Goal: Information Seeking & Learning: Learn about a topic

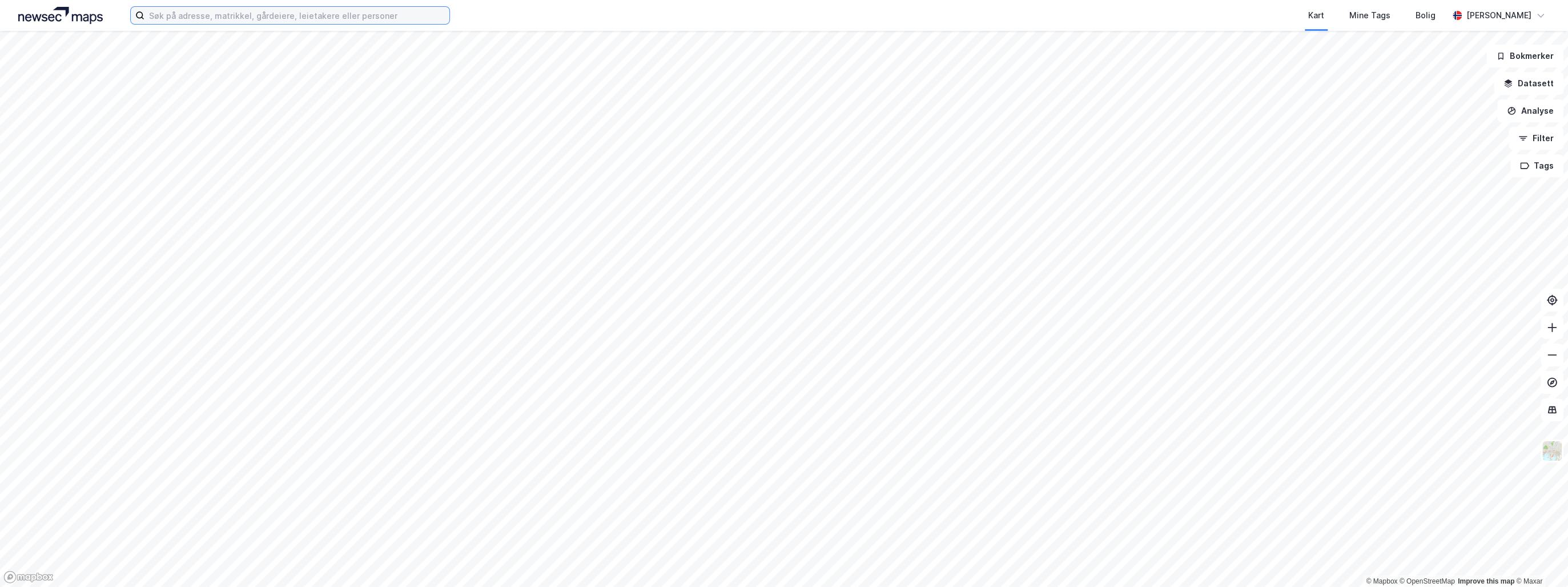
click at [242, 17] on input at bounding box center [297, 15] width 305 height 17
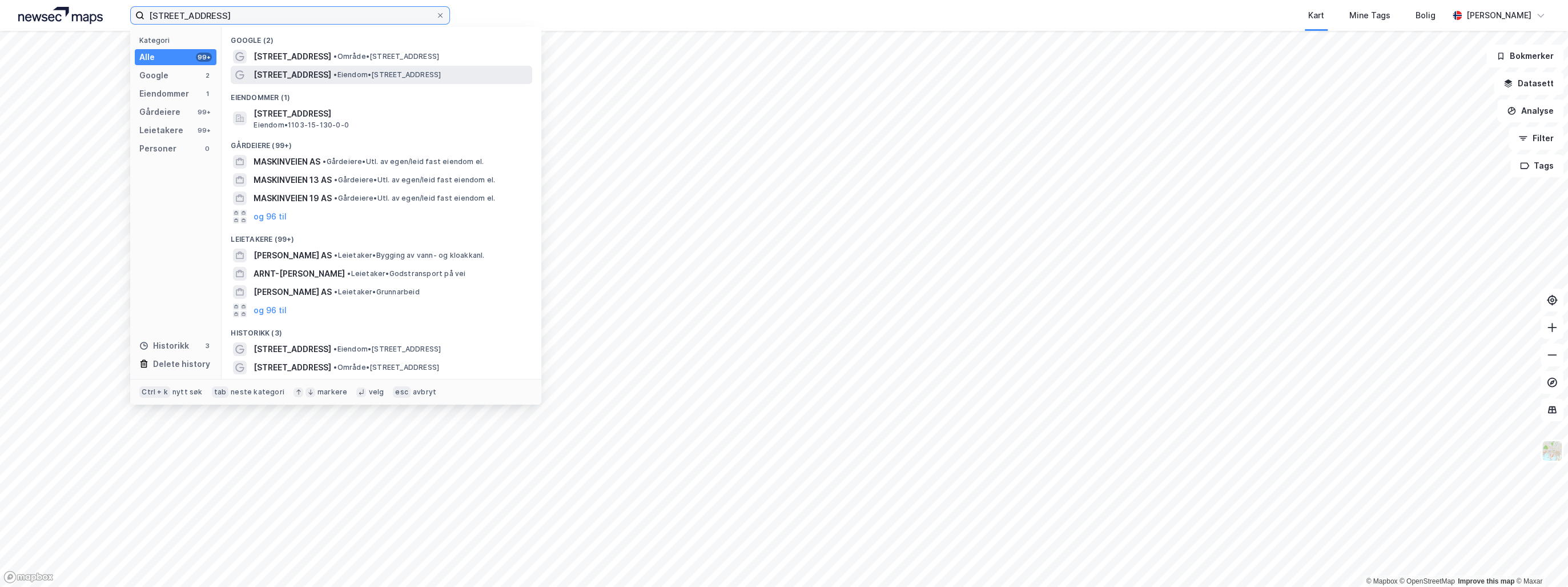
type input "[STREET_ADDRESS]"
click at [293, 70] on span "[STREET_ADDRESS]" at bounding box center [292, 75] width 78 height 14
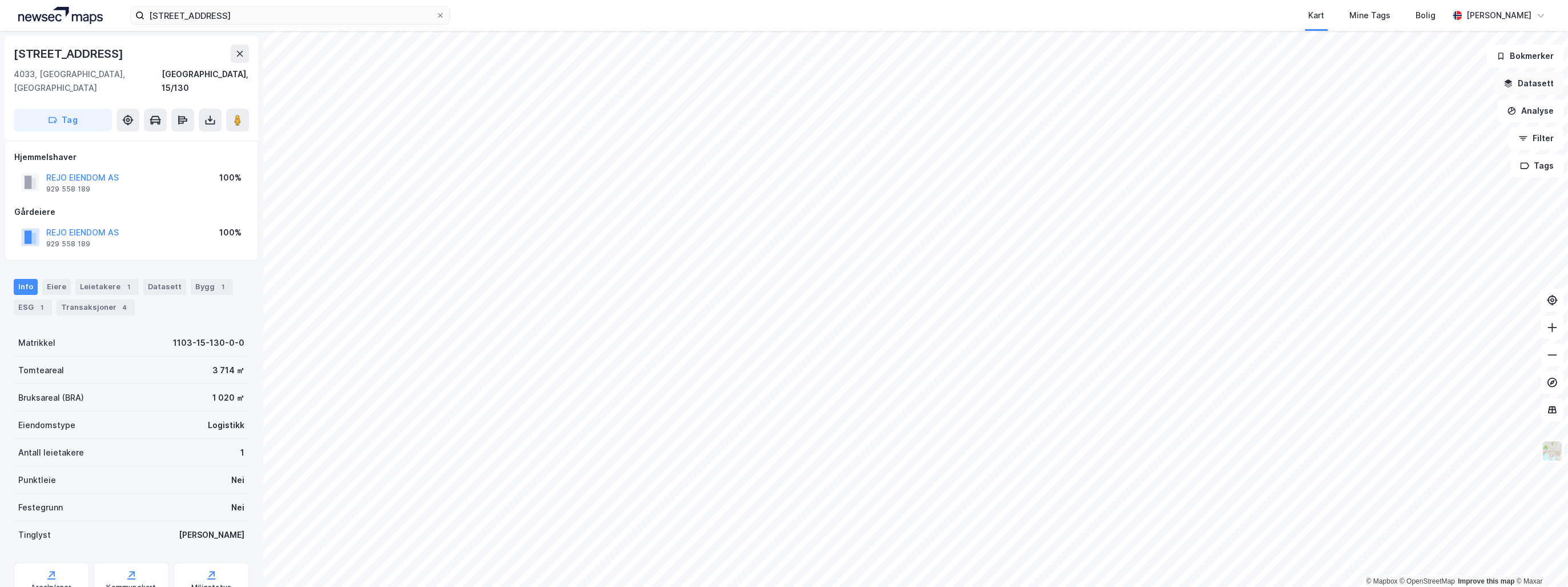
click at [1540, 79] on button "Datasett" at bounding box center [1528, 83] width 70 height 23
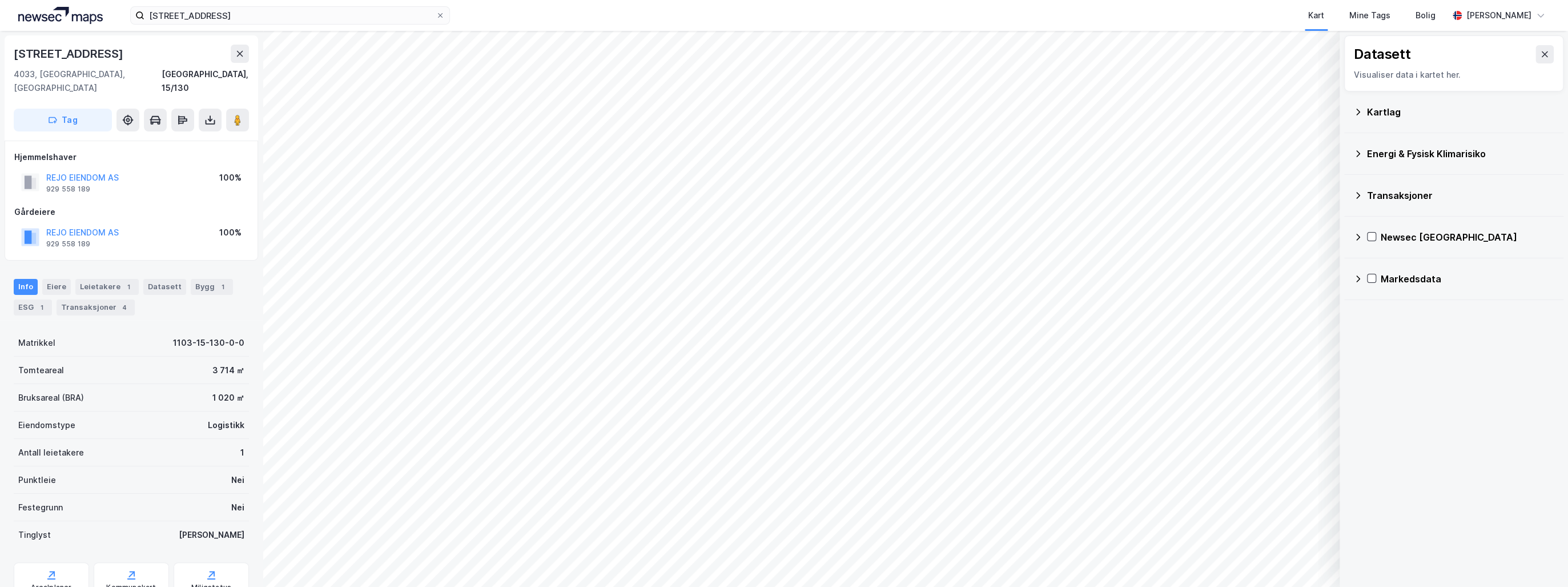
click at [1368, 152] on div "Energi & Fysisk Klimarisiko" at bounding box center [1461, 154] width 187 height 14
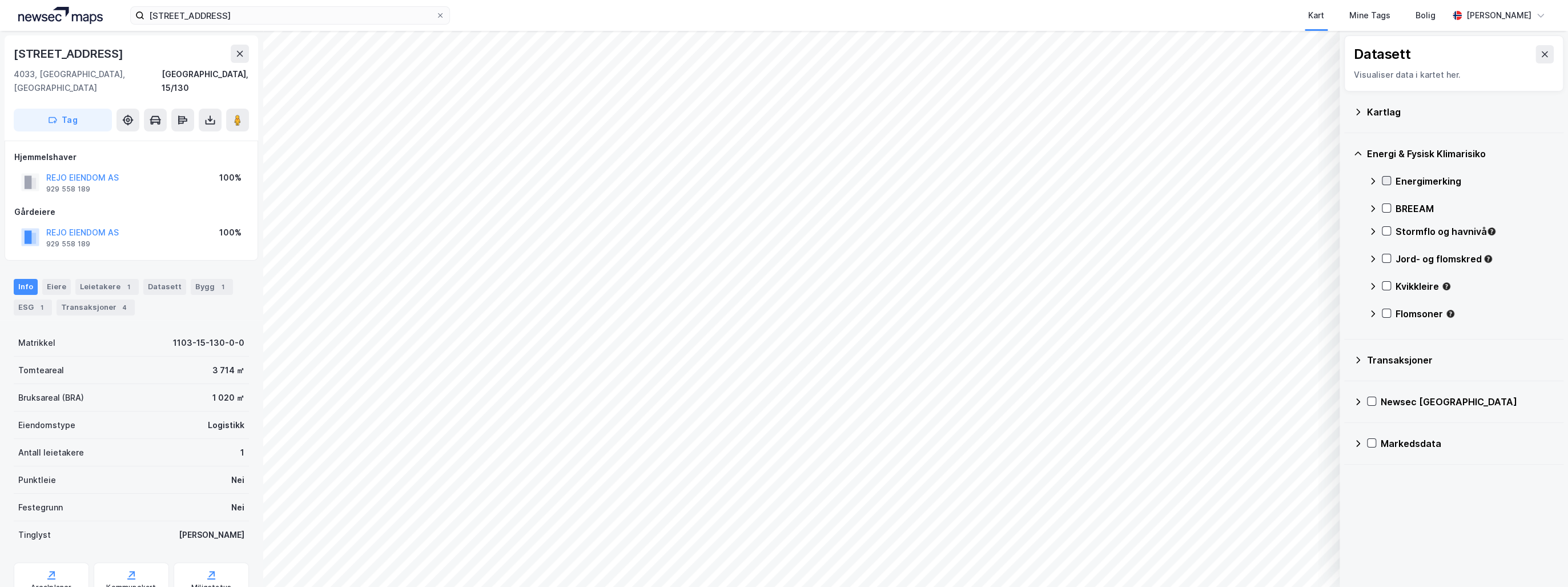
click at [1386, 180] on icon at bounding box center [1387, 181] width 8 height 8
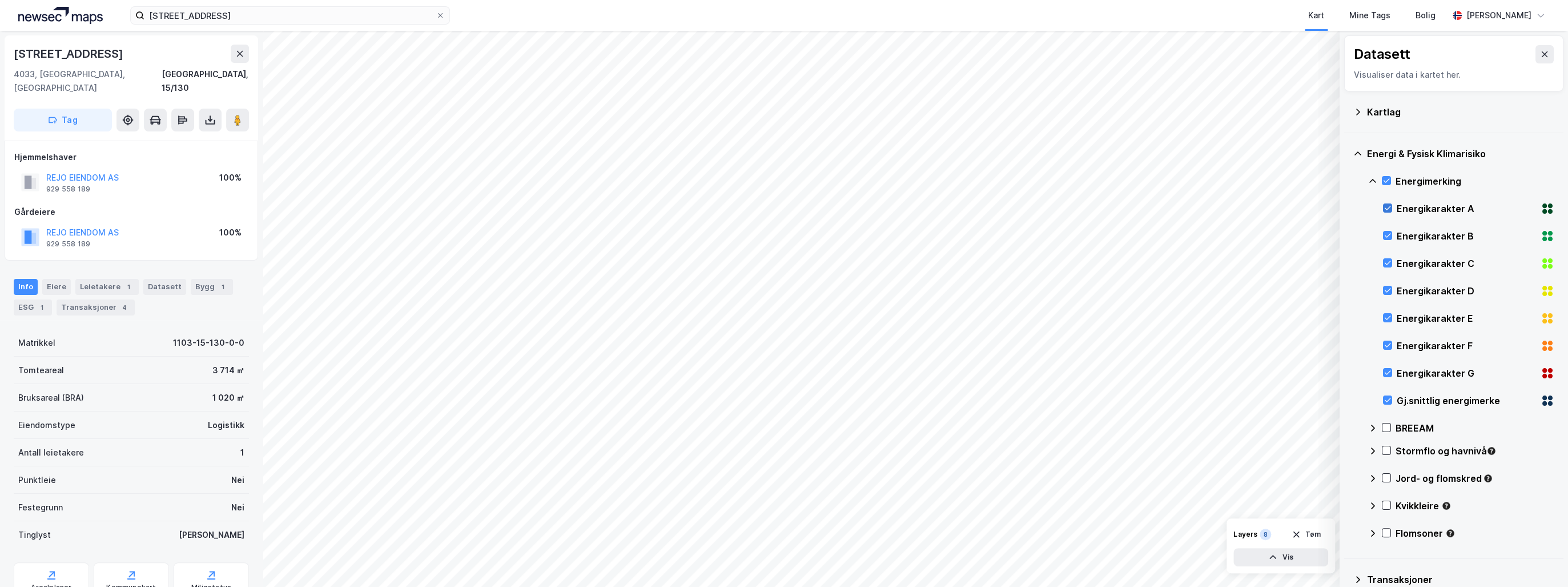
click at [1390, 210] on icon at bounding box center [1388, 208] width 8 height 8
click at [1389, 234] on icon at bounding box center [1388, 236] width 6 height 4
click at [1386, 263] on icon at bounding box center [1388, 263] width 6 height 4
click at [1388, 288] on icon at bounding box center [1388, 290] width 8 height 8
click at [1386, 319] on icon at bounding box center [1388, 318] width 8 height 8
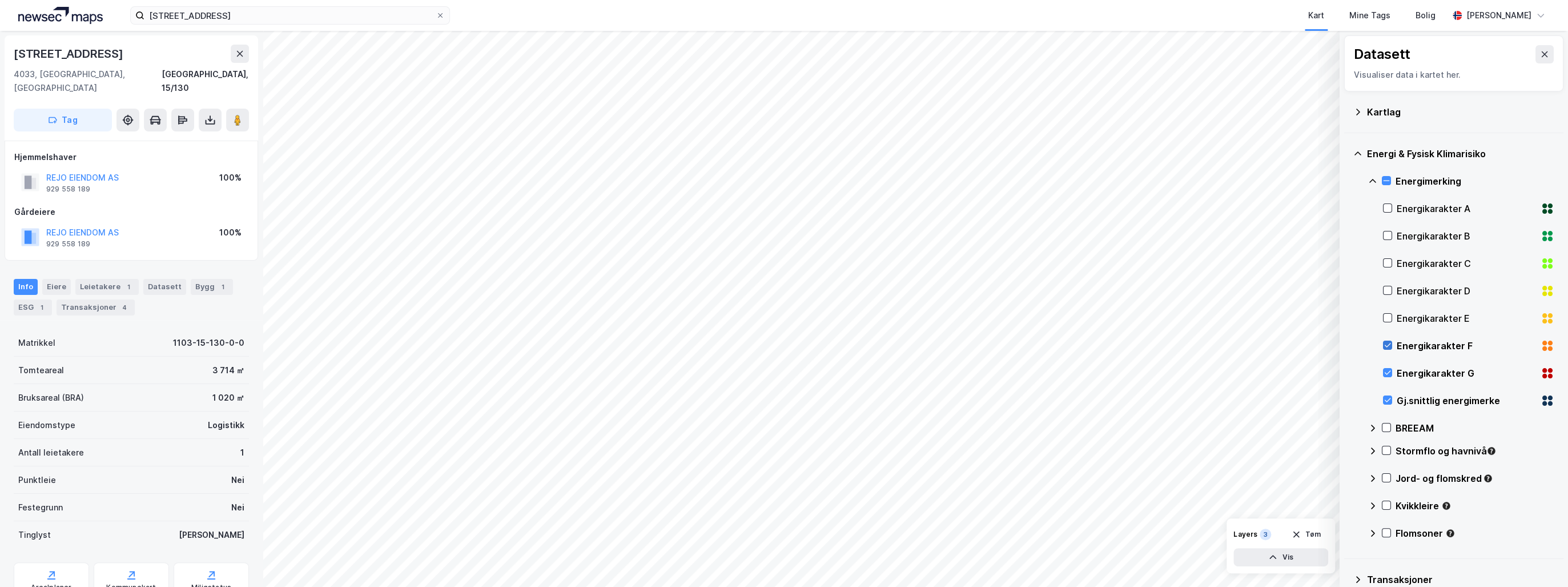
click at [1386, 345] on icon at bounding box center [1388, 345] width 8 height 8
click at [1386, 373] on icon at bounding box center [1388, 373] width 8 height 8
click at [1390, 370] on icon at bounding box center [1388, 373] width 8 height 8
click at [1392, 343] on div "Energikarakter F" at bounding box center [1468, 346] width 171 height 28
click at [1390, 317] on icon at bounding box center [1388, 318] width 8 height 8
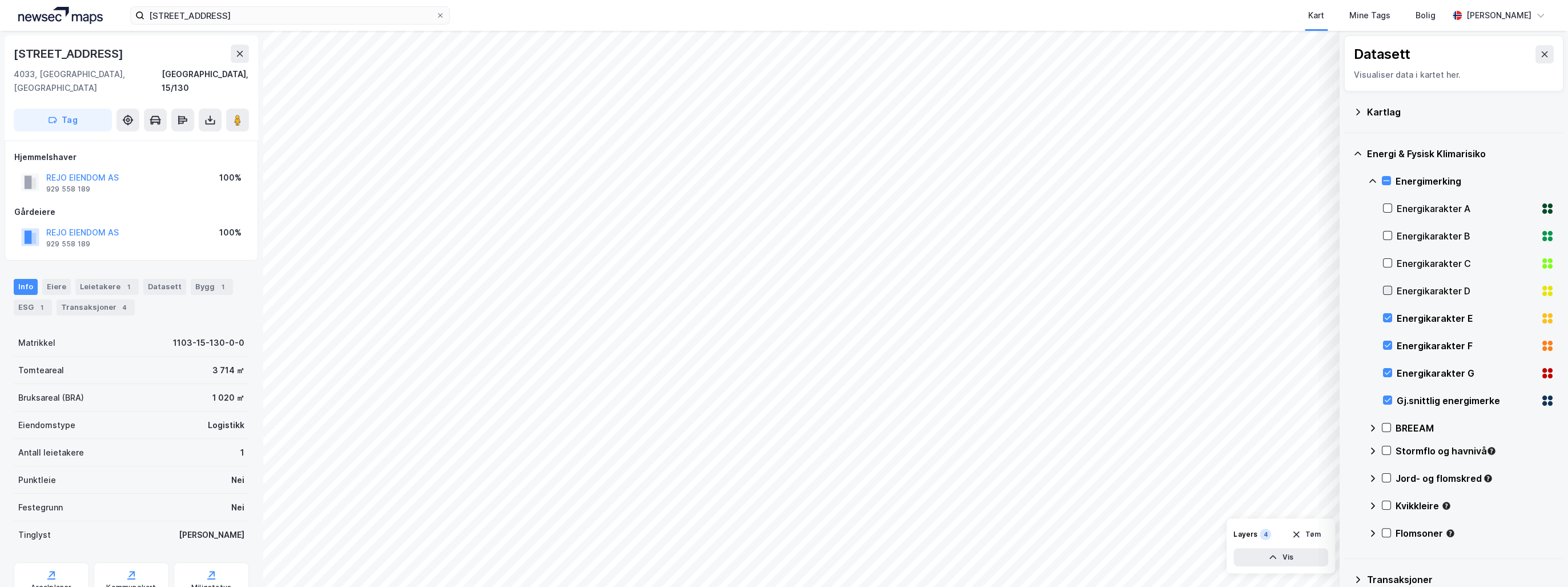
click at [1387, 286] on icon at bounding box center [1388, 290] width 8 height 8
click at [1386, 260] on icon at bounding box center [1388, 263] width 8 height 8
click at [1391, 236] on icon at bounding box center [1388, 236] width 8 height 8
click at [1385, 206] on icon at bounding box center [1388, 208] width 8 height 8
